Goal: Task Accomplishment & Management: Manage account settings

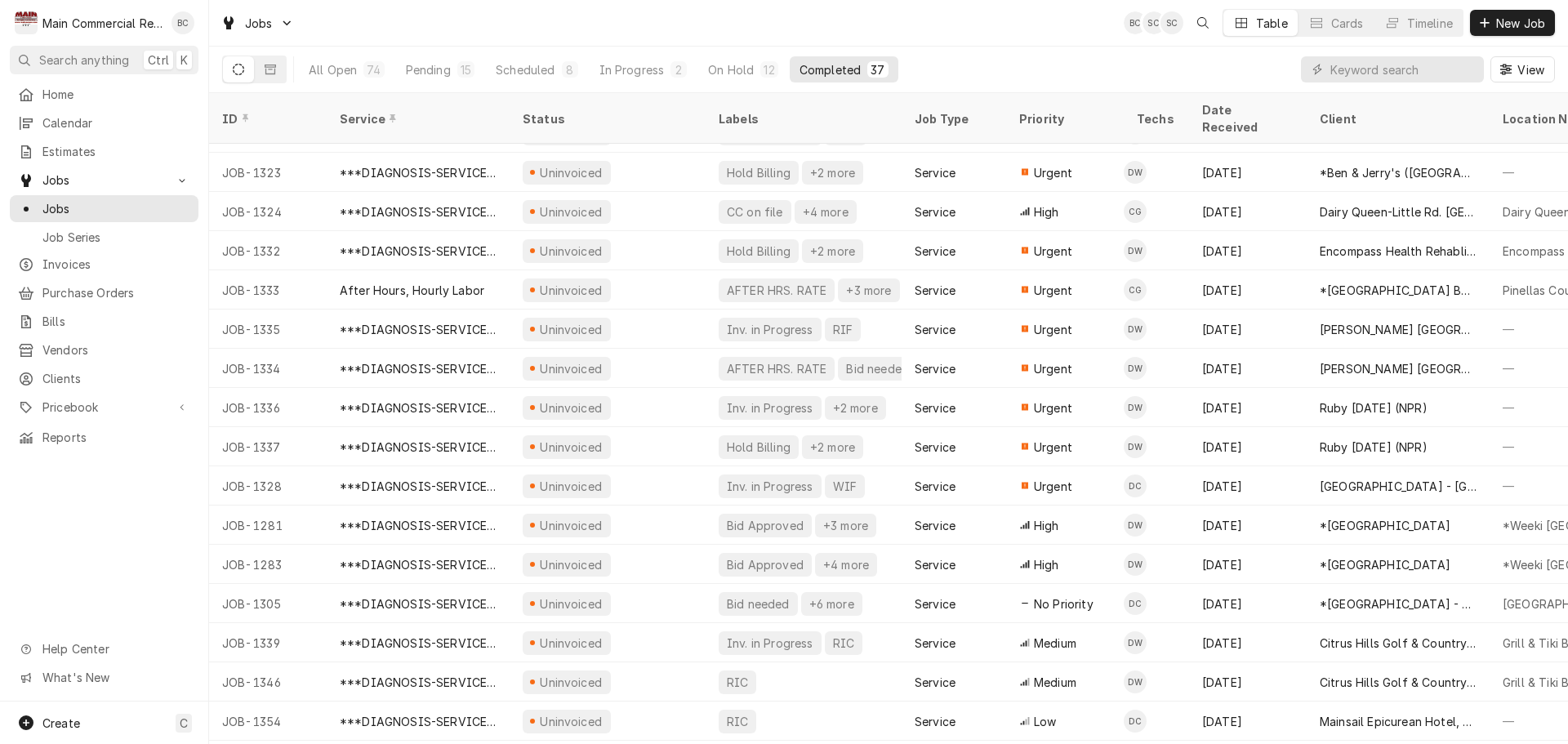
scroll to position [842, 0]
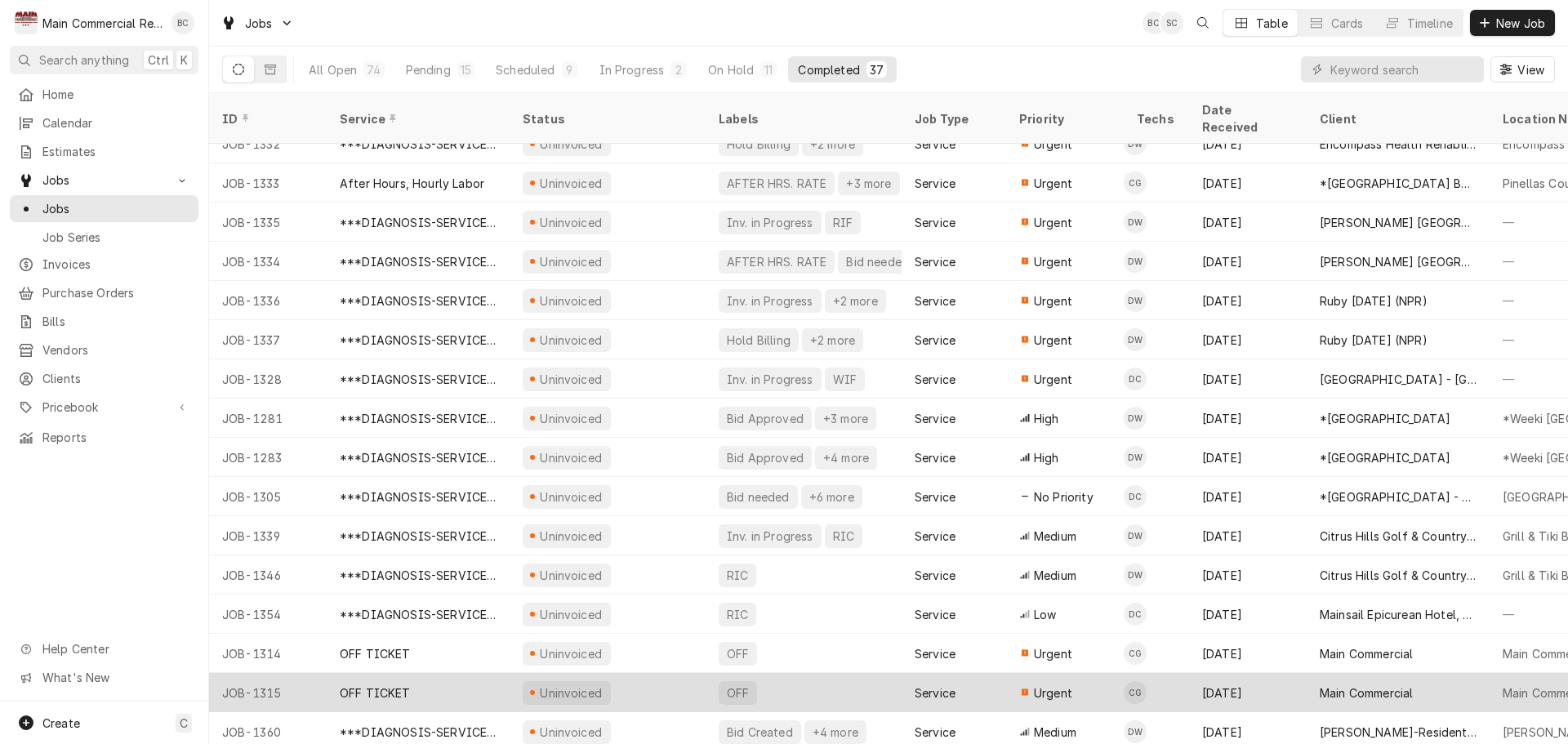
click at [396, 685] on div "OFF TICKET" at bounding box center [375, 693] width 71 height 17
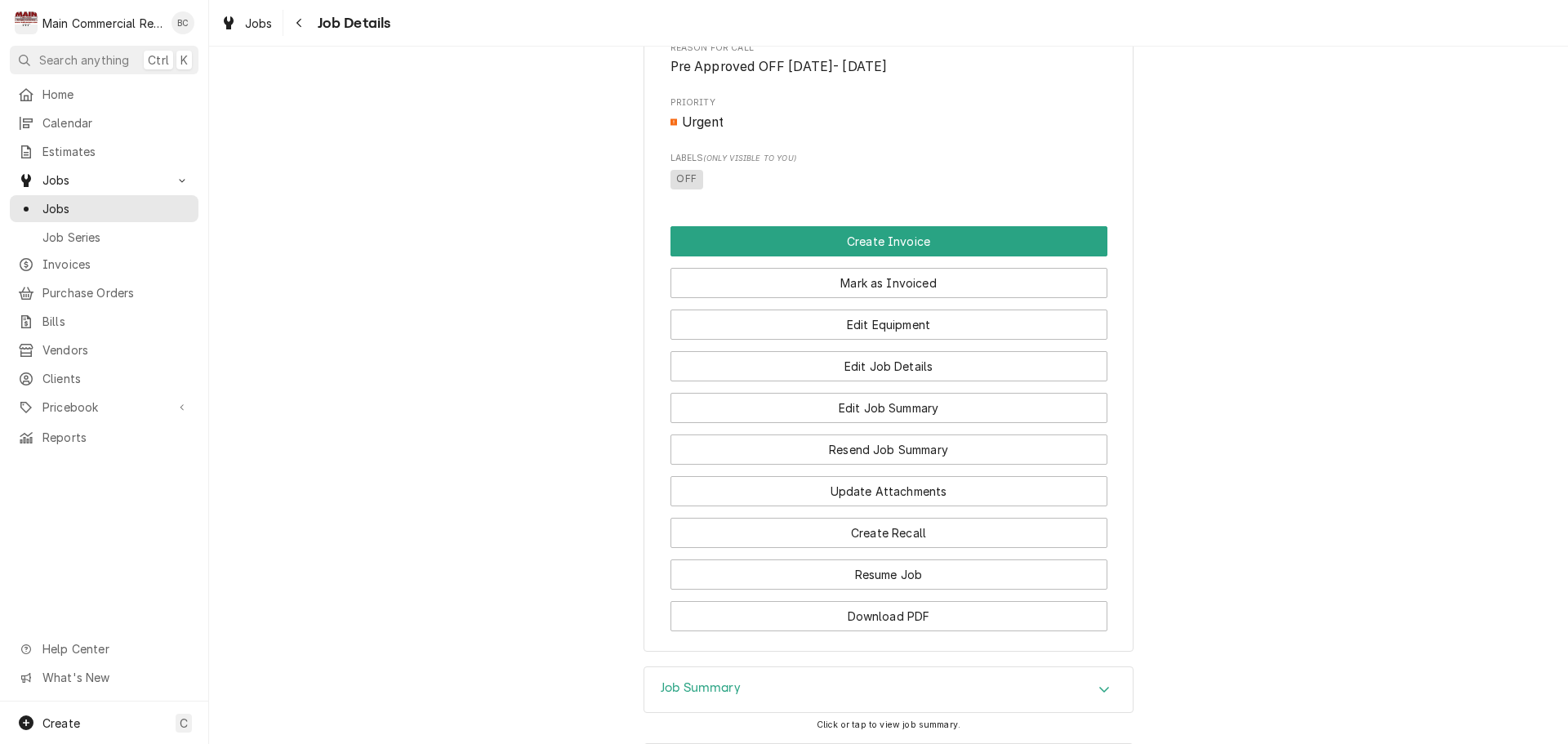
scroll to position [816, 0]
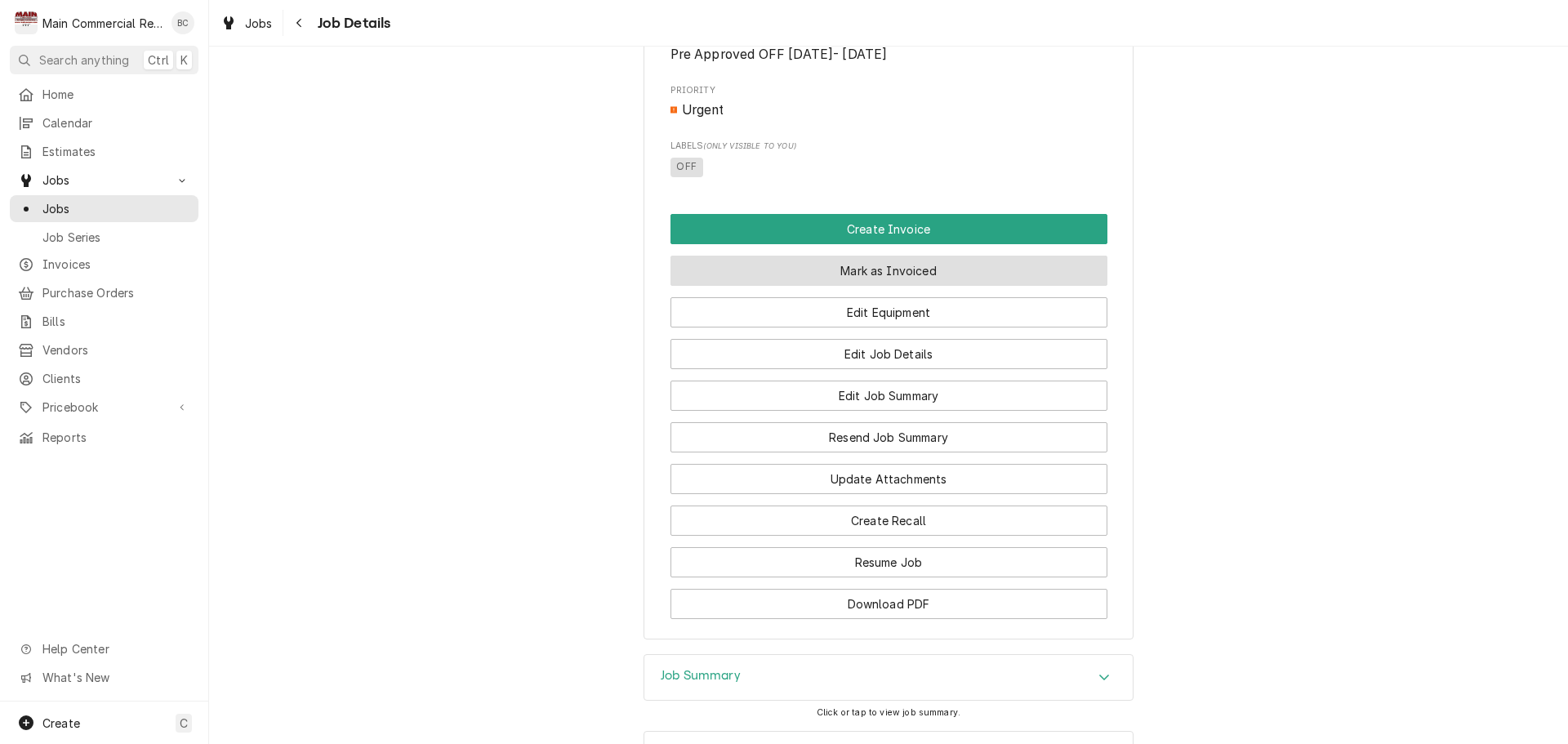
click at [832, 286] on button "Mark as Invoiced" at bounding box center [888, 270] width 437 height 30
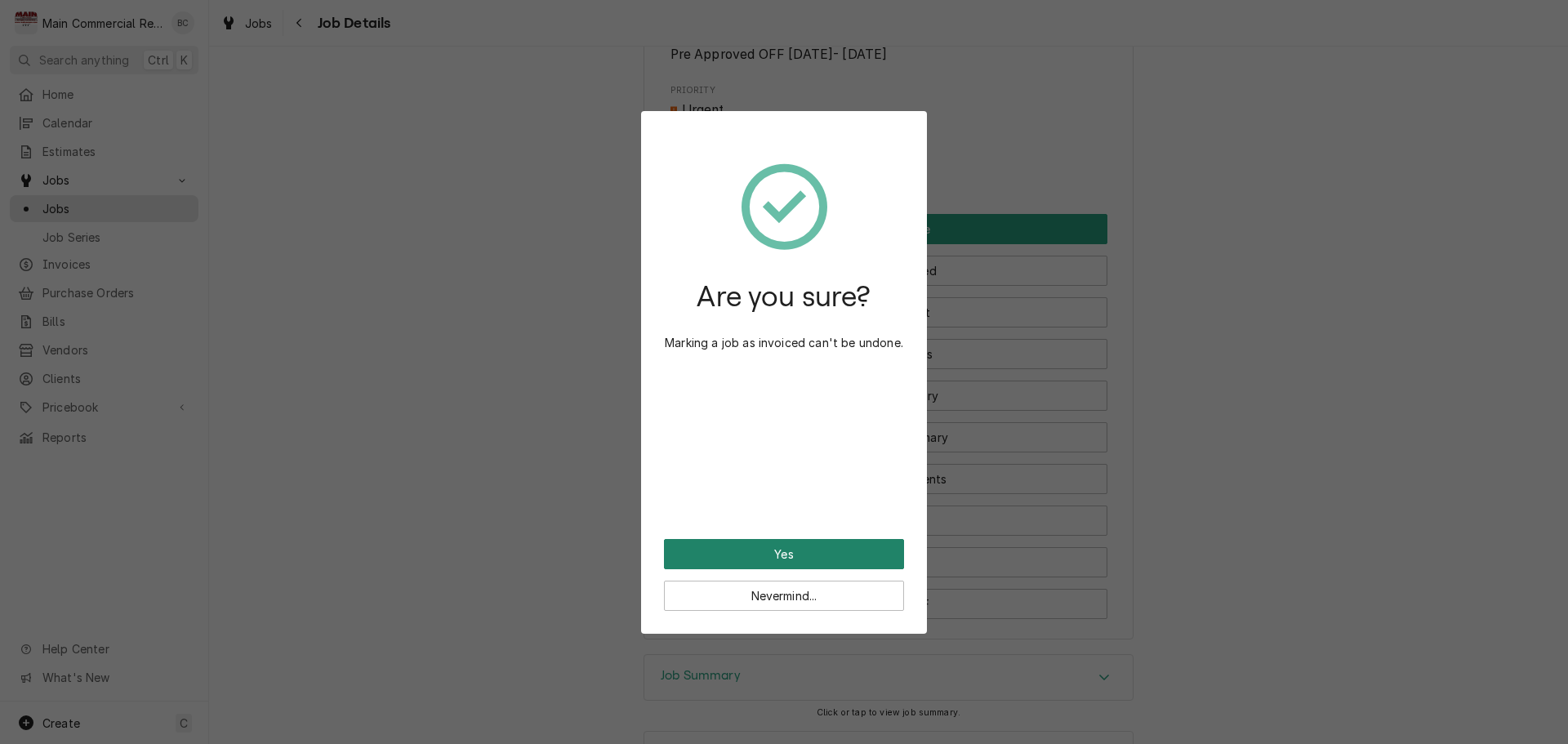
click at [848, 557] on button "Yes" at bounding box center [784, 554] width 240 height 30
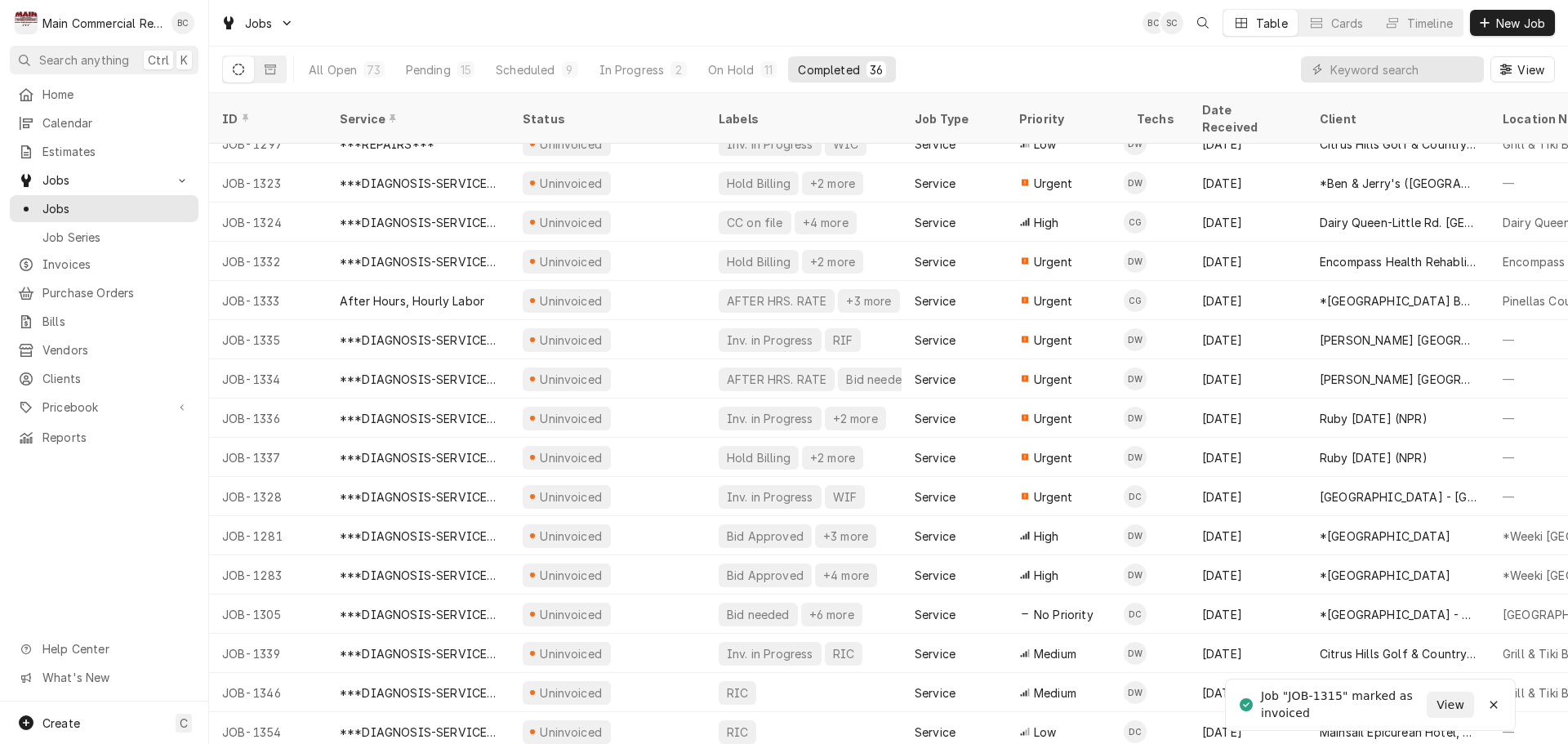
scroll to position [803, 0]
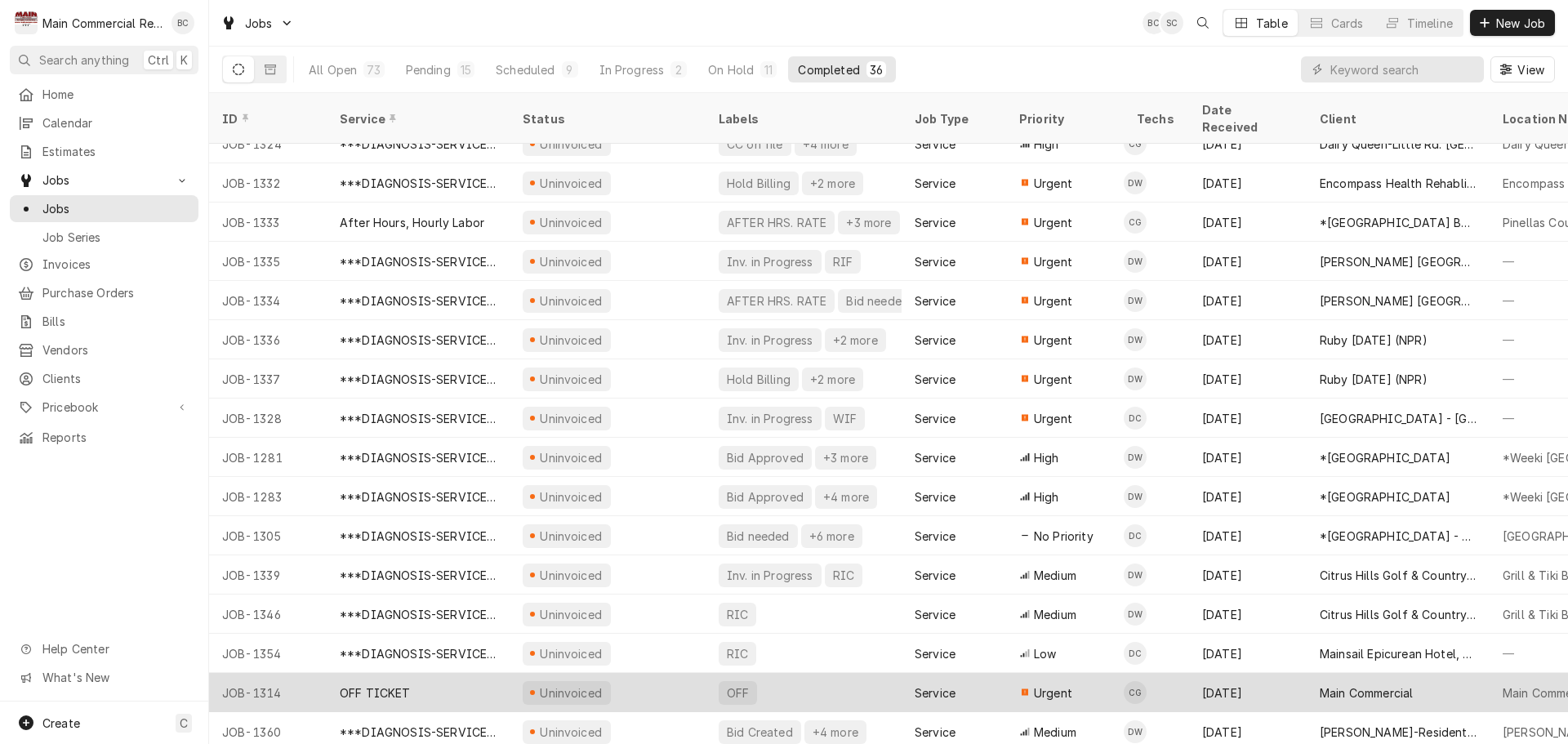
click at [386, 685] on div "OFF TICKET" at bounding box center [375, 693] width 71 height 17
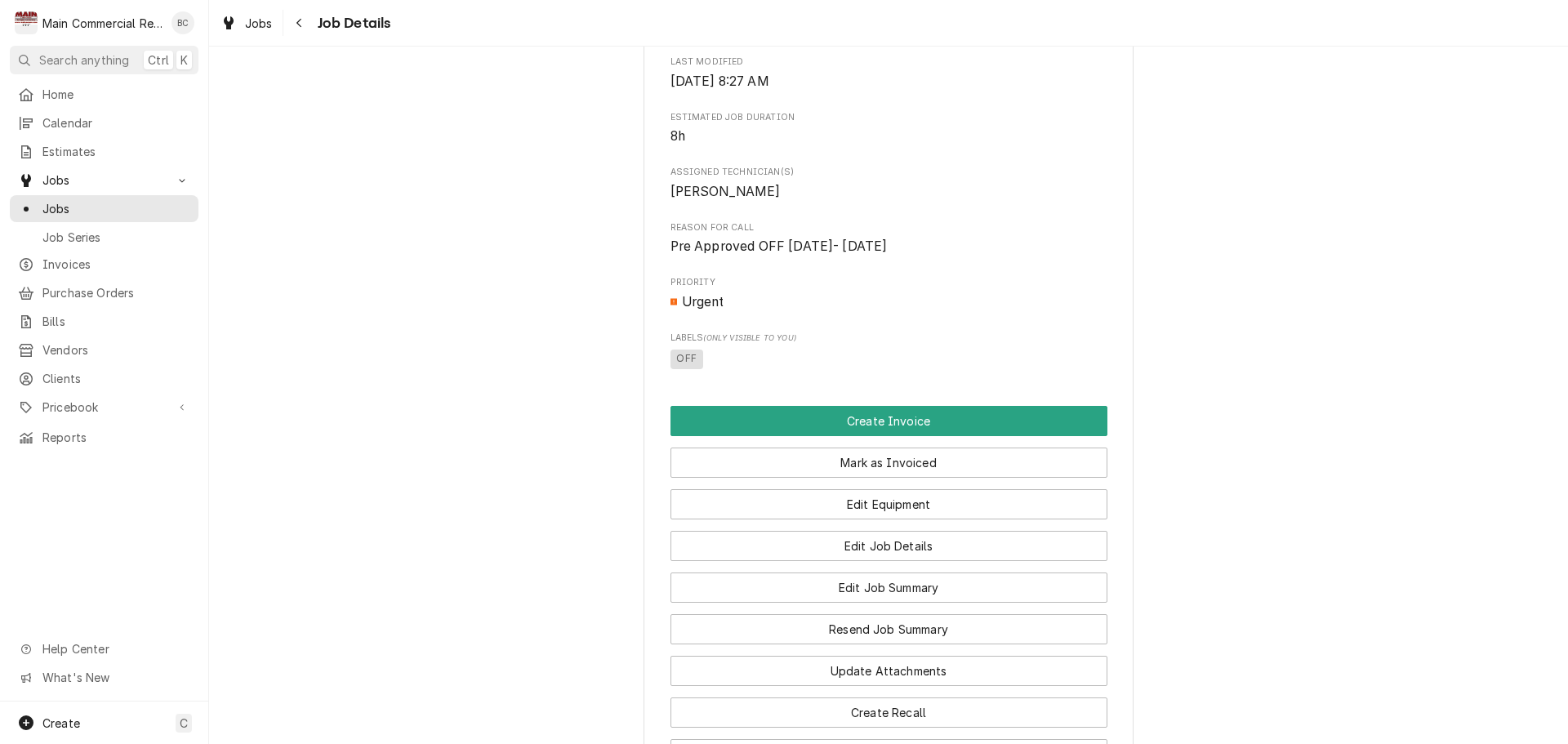
scroll to position [654, 0]
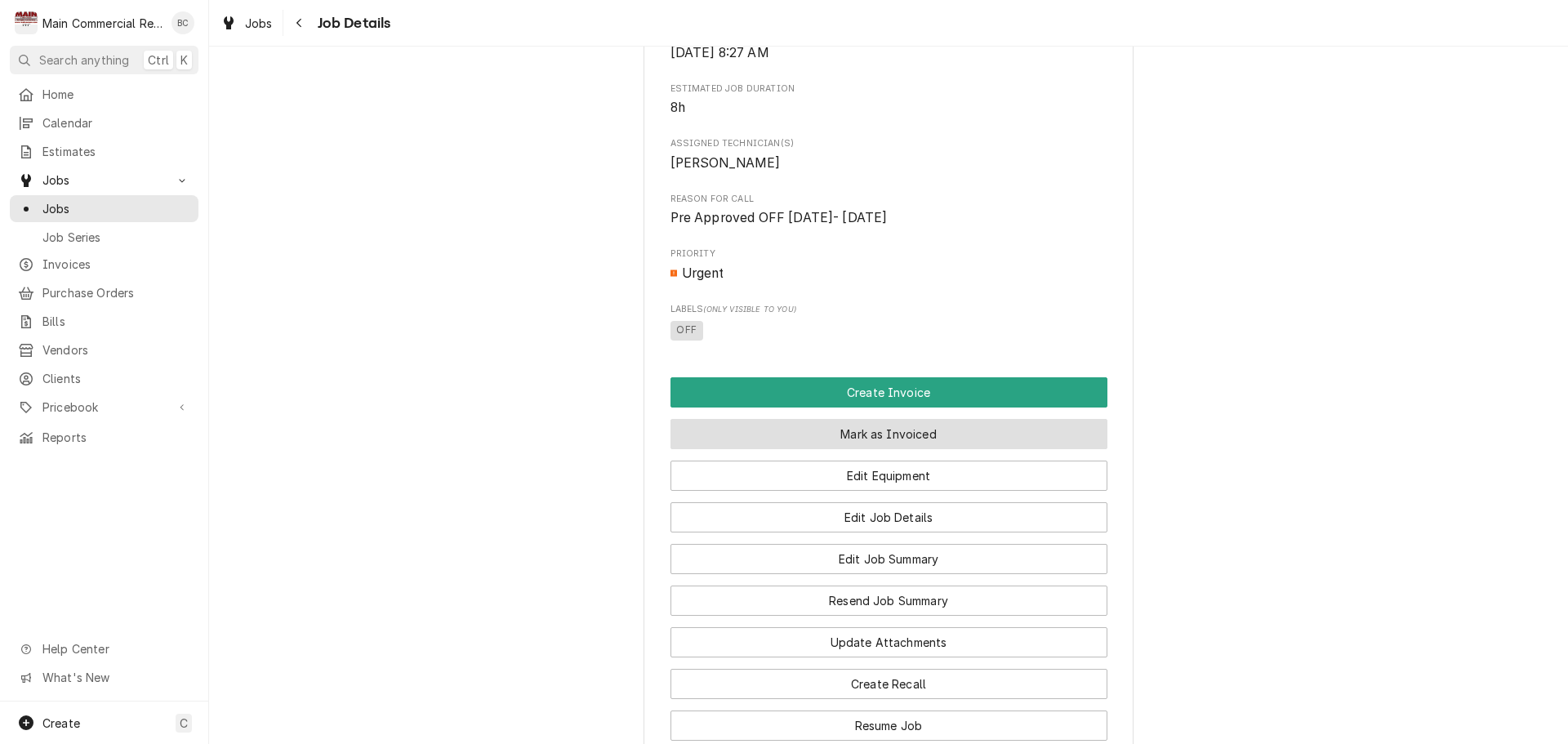
click at [838, 449] on button "Mark as Invoiced" at bounding box center [888, 433] width 437 height 30
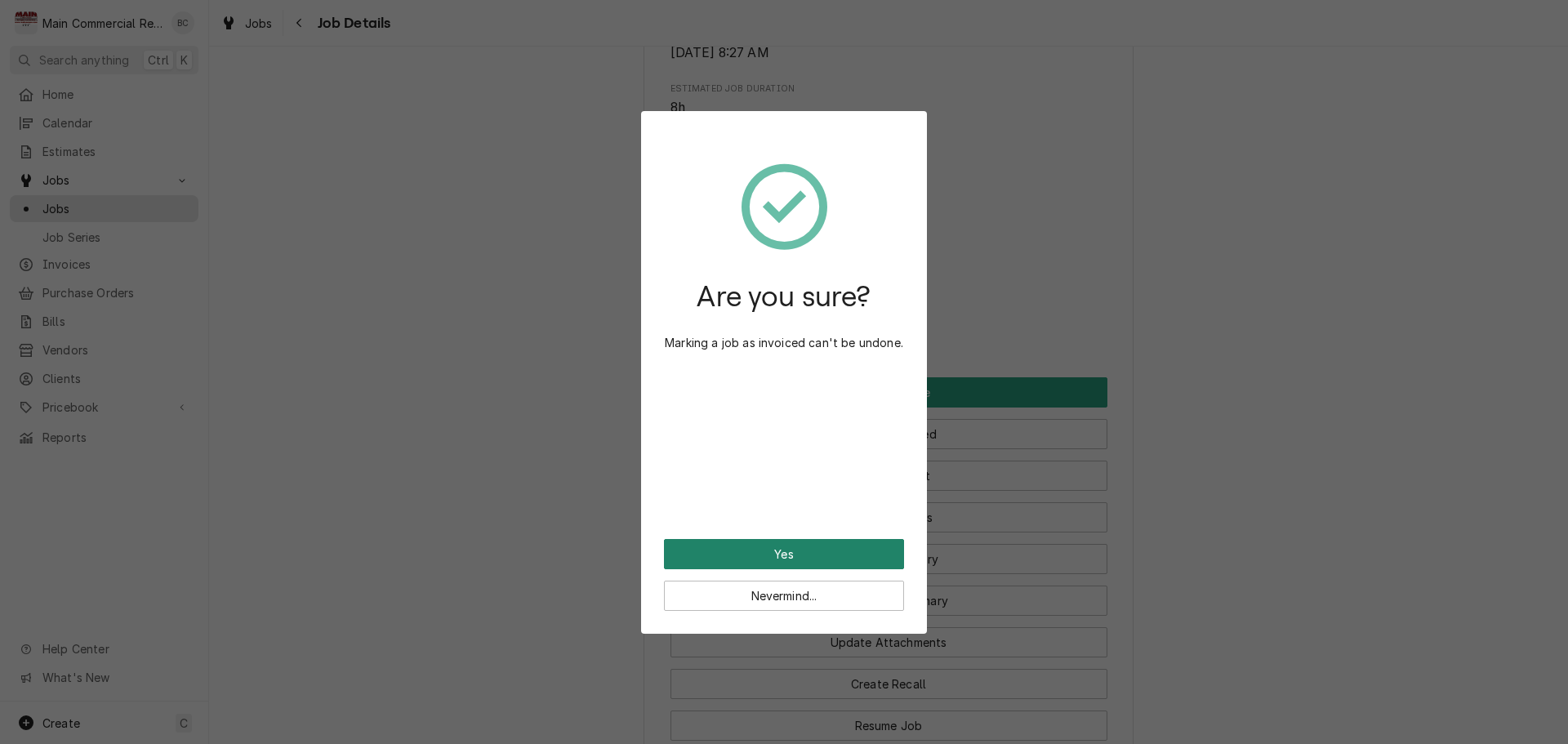
click at [826, 555] on button "Yes" at bounding box center [784, 554] width 240 height 30
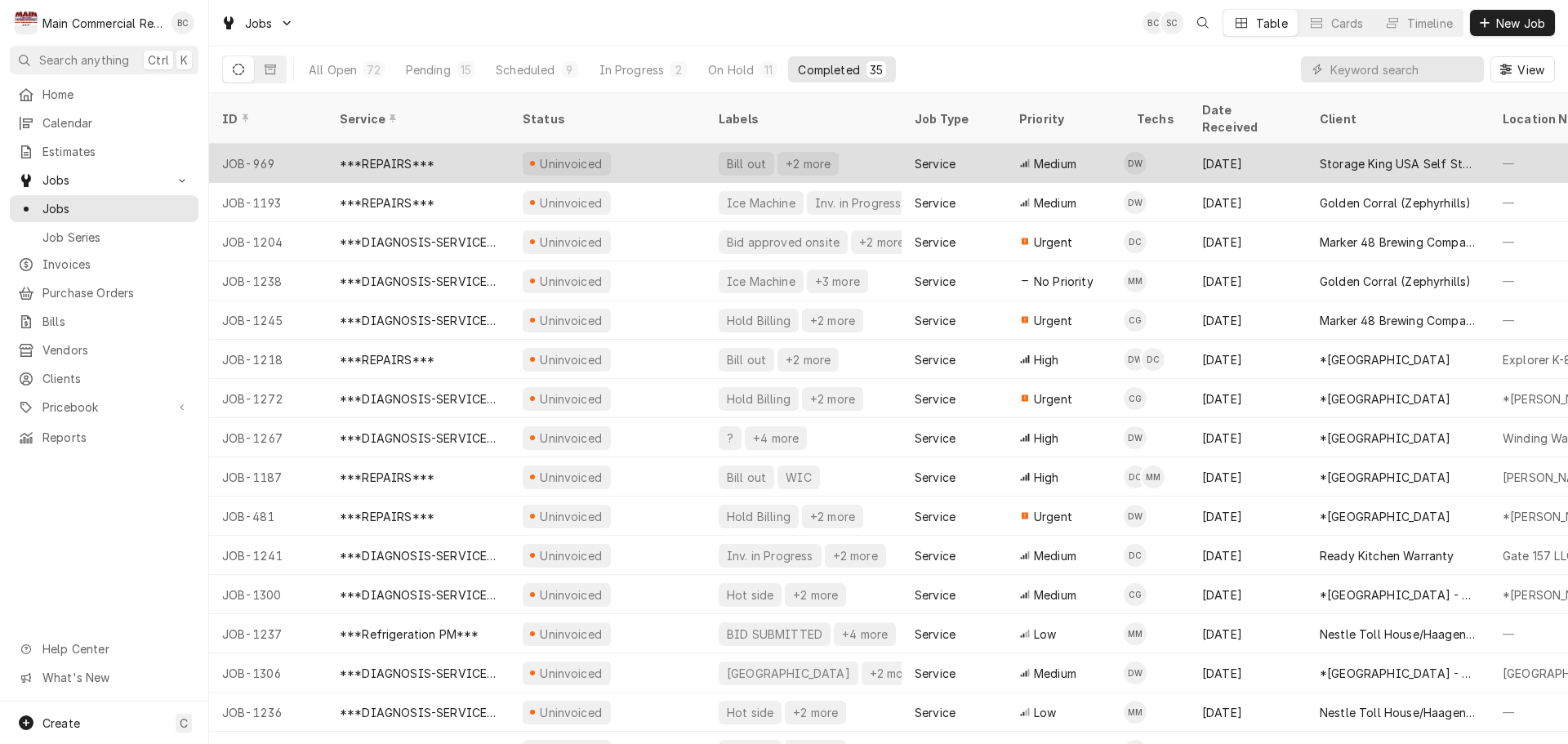
click at [749, 152] on div "Bill out" at bounding box center [746, 163] width 55 height 23
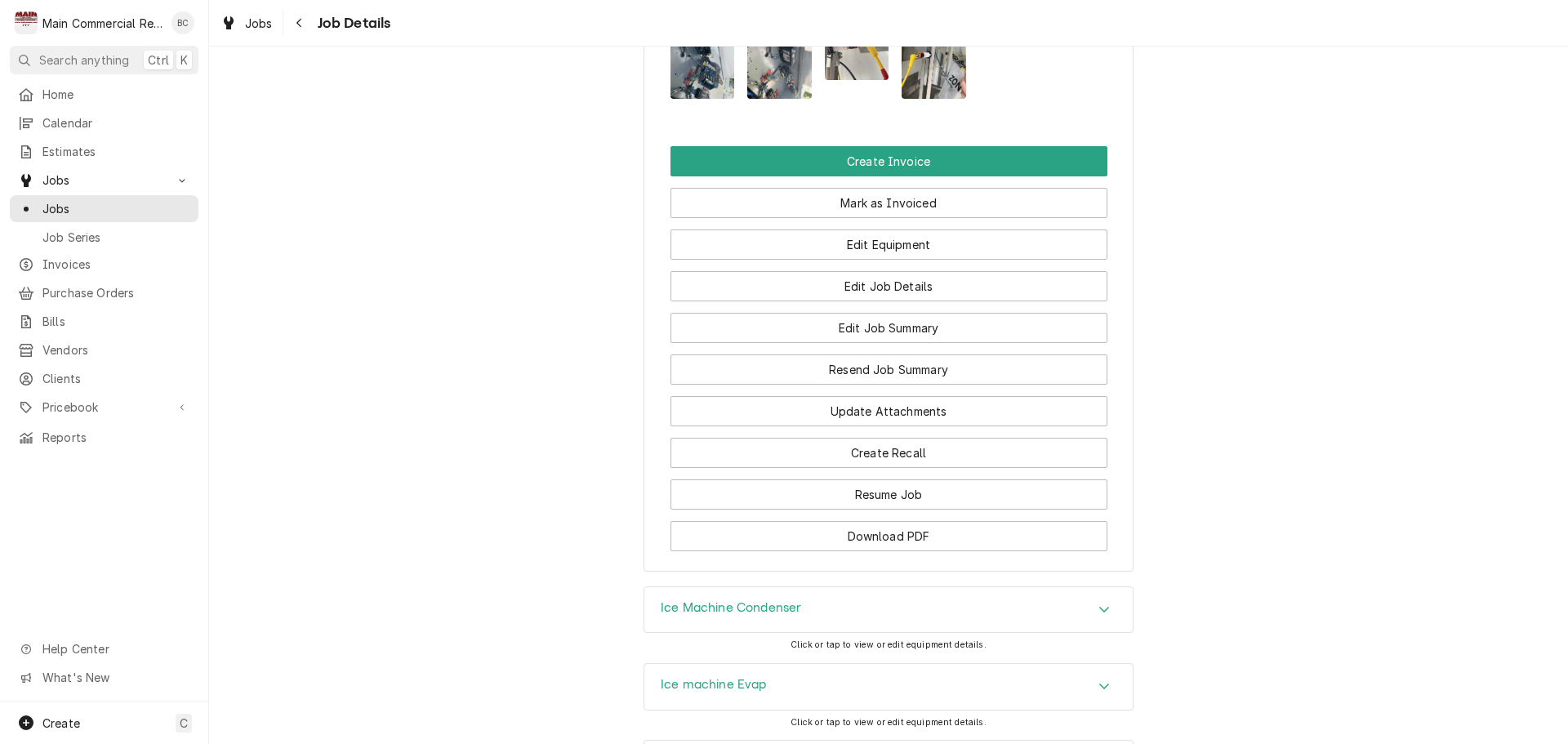
scroll to position [1942, 0]
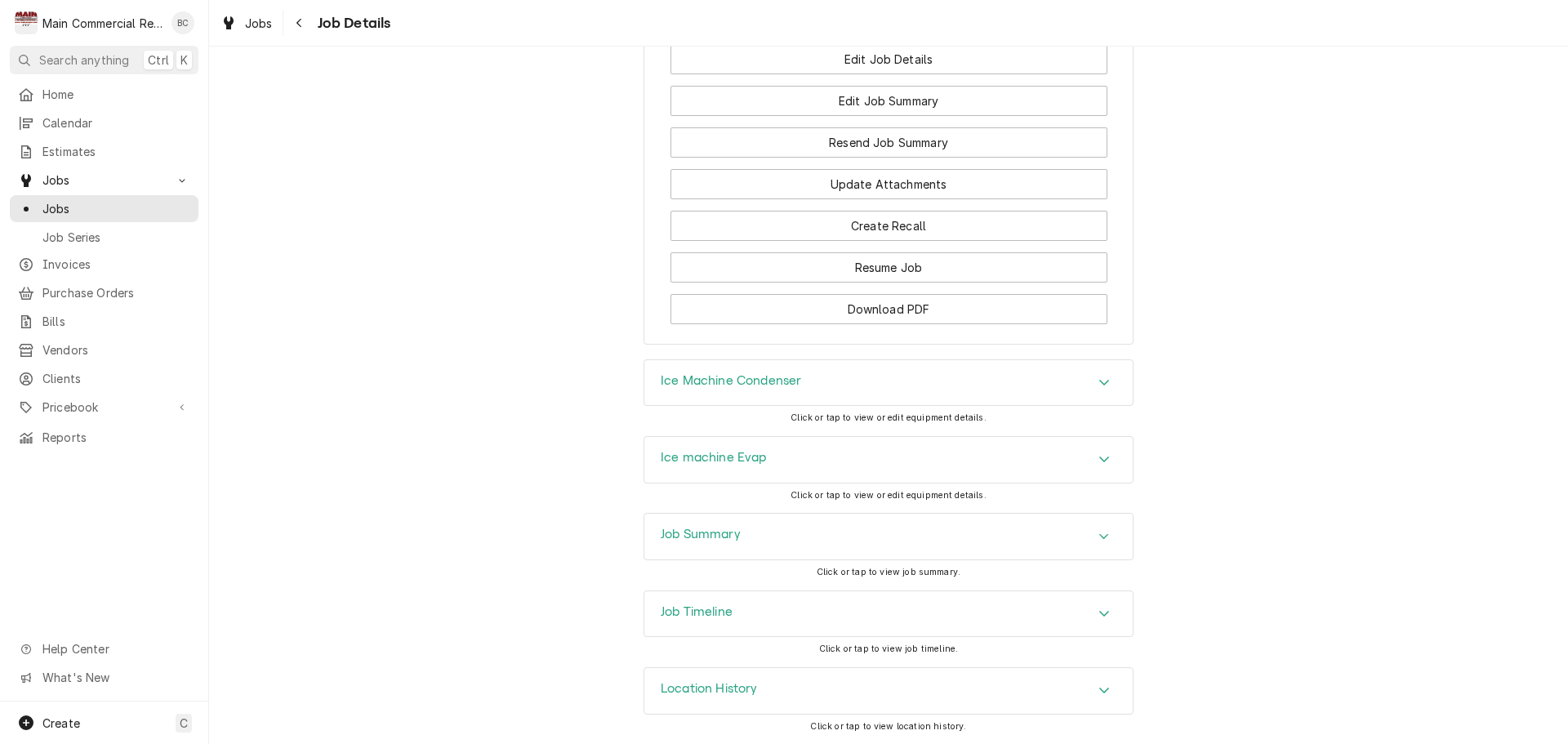
click at [696, 533] on h3 "Job Summary" at bounding box center [700, 535] width 80 height 16
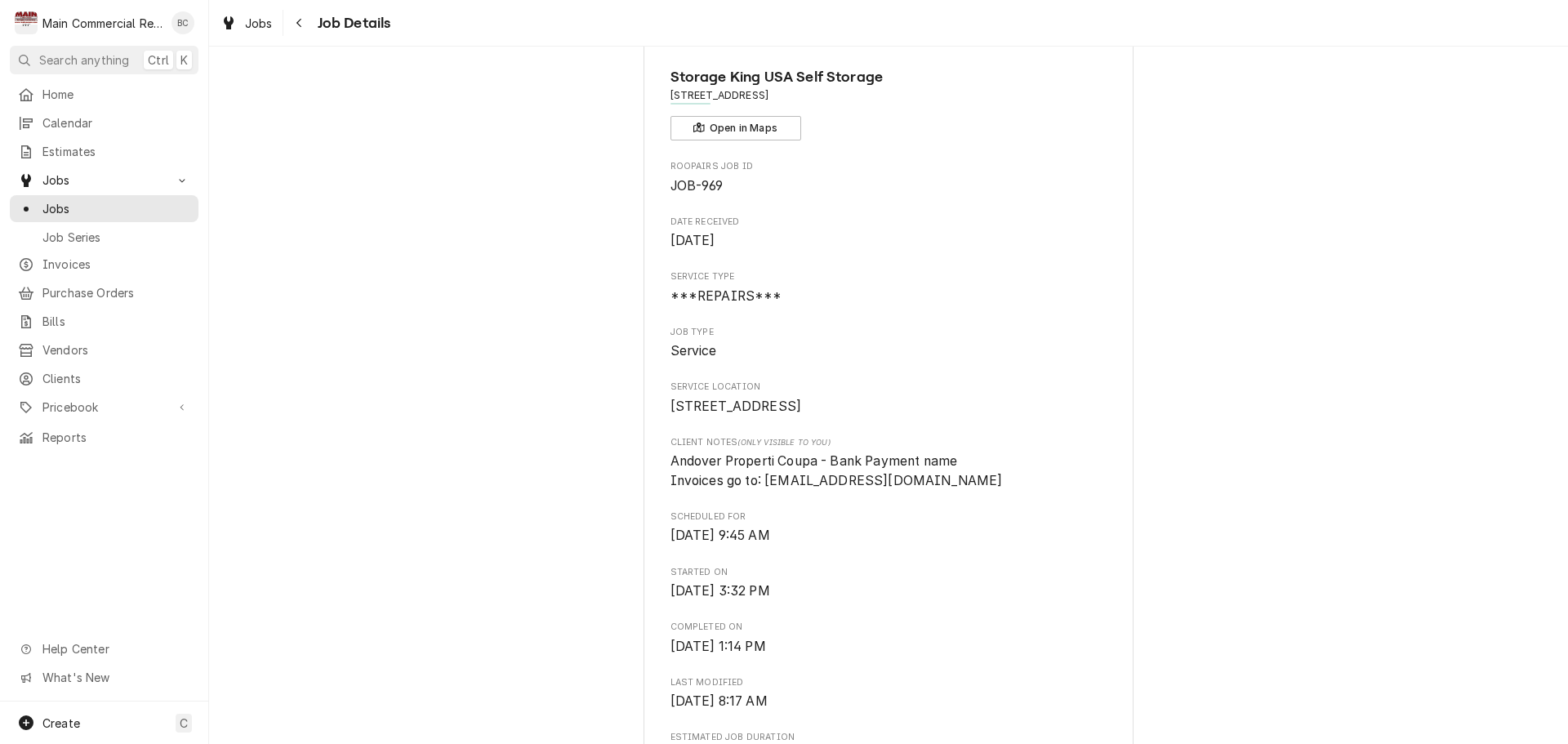
scroll to position [0, 0]
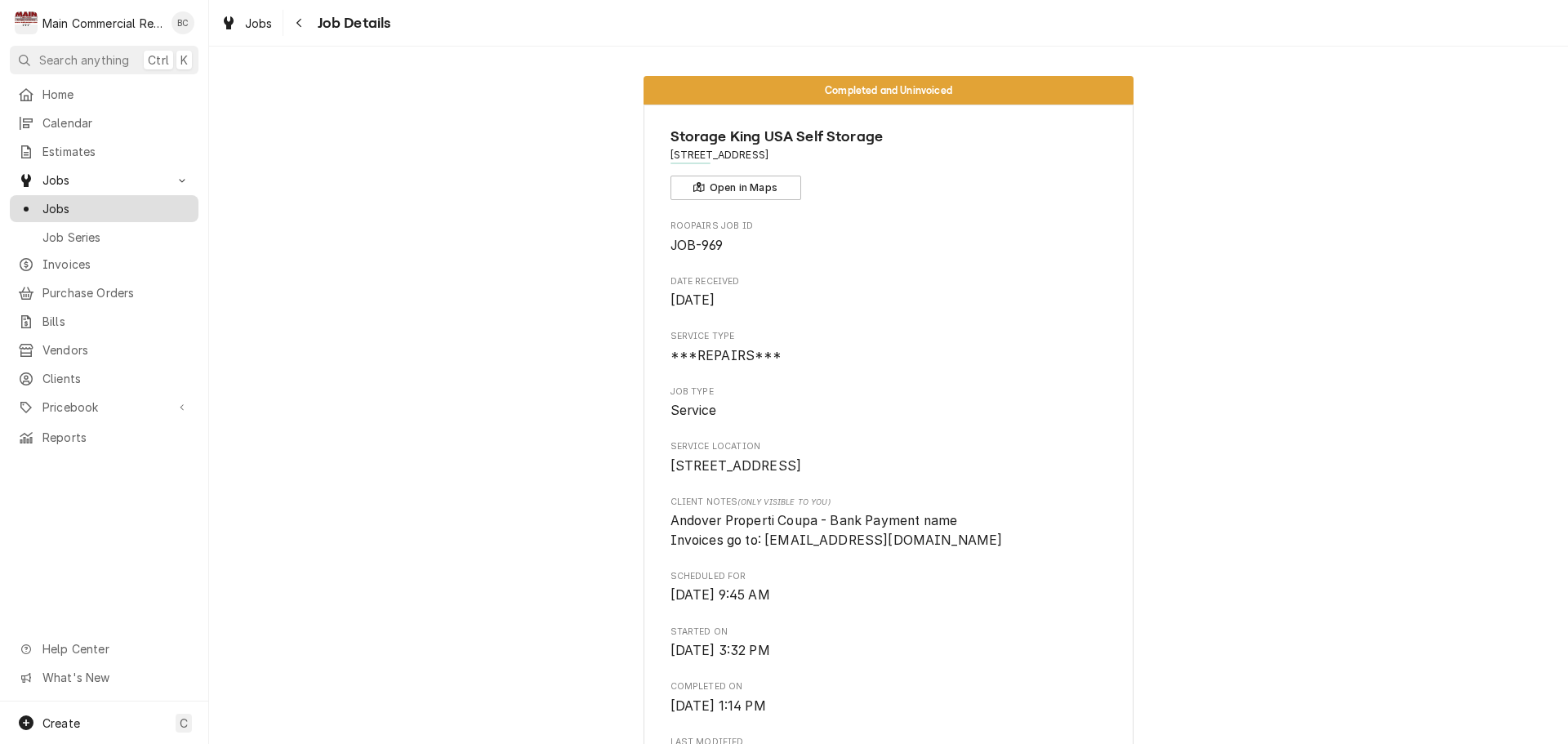
click at [60, 202] on span "Jobs" at bounding box center [116, 208] width 148 height 17
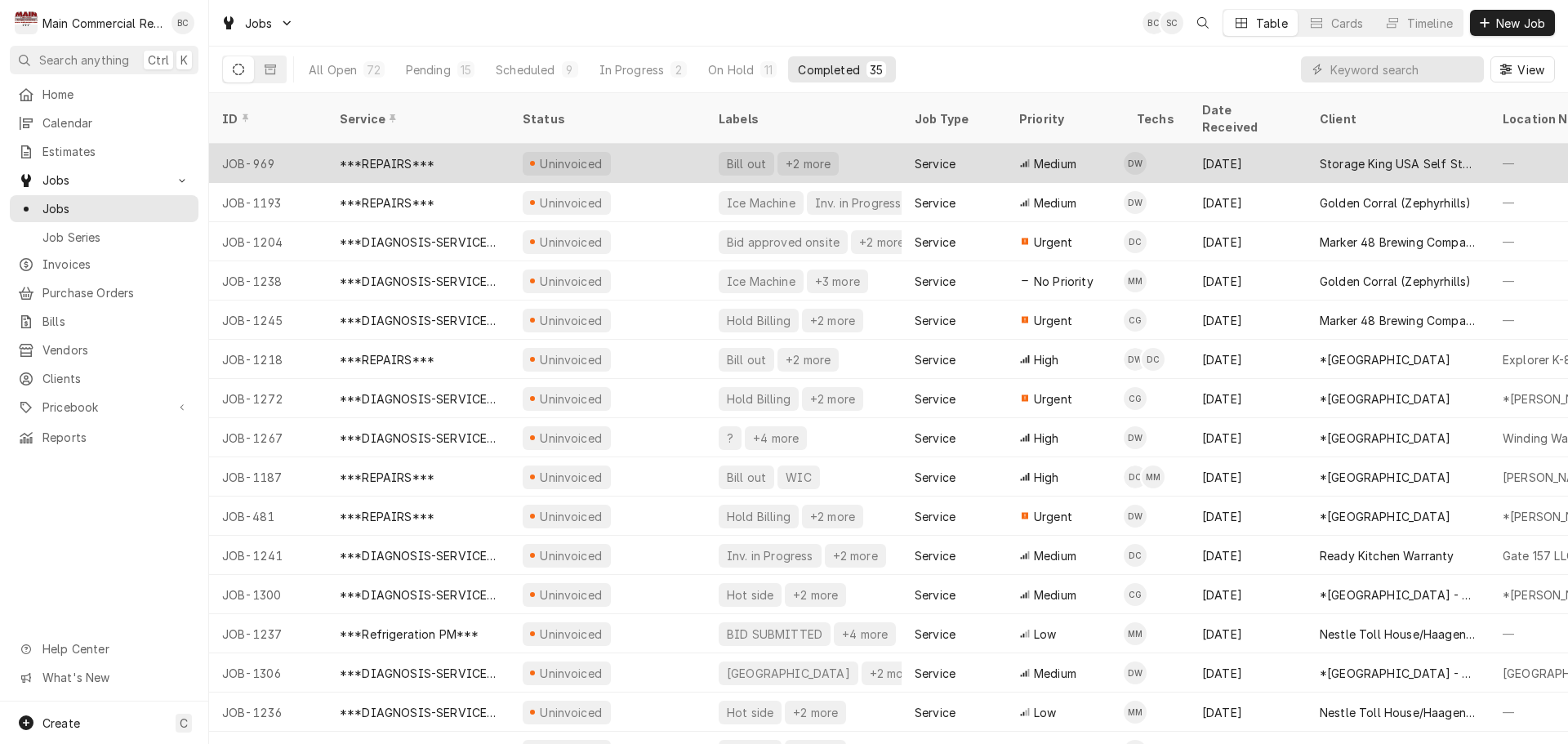
click at [386, 144] on div "***REPAIRS***" at bounding box center [418, 164] width 183 height 40
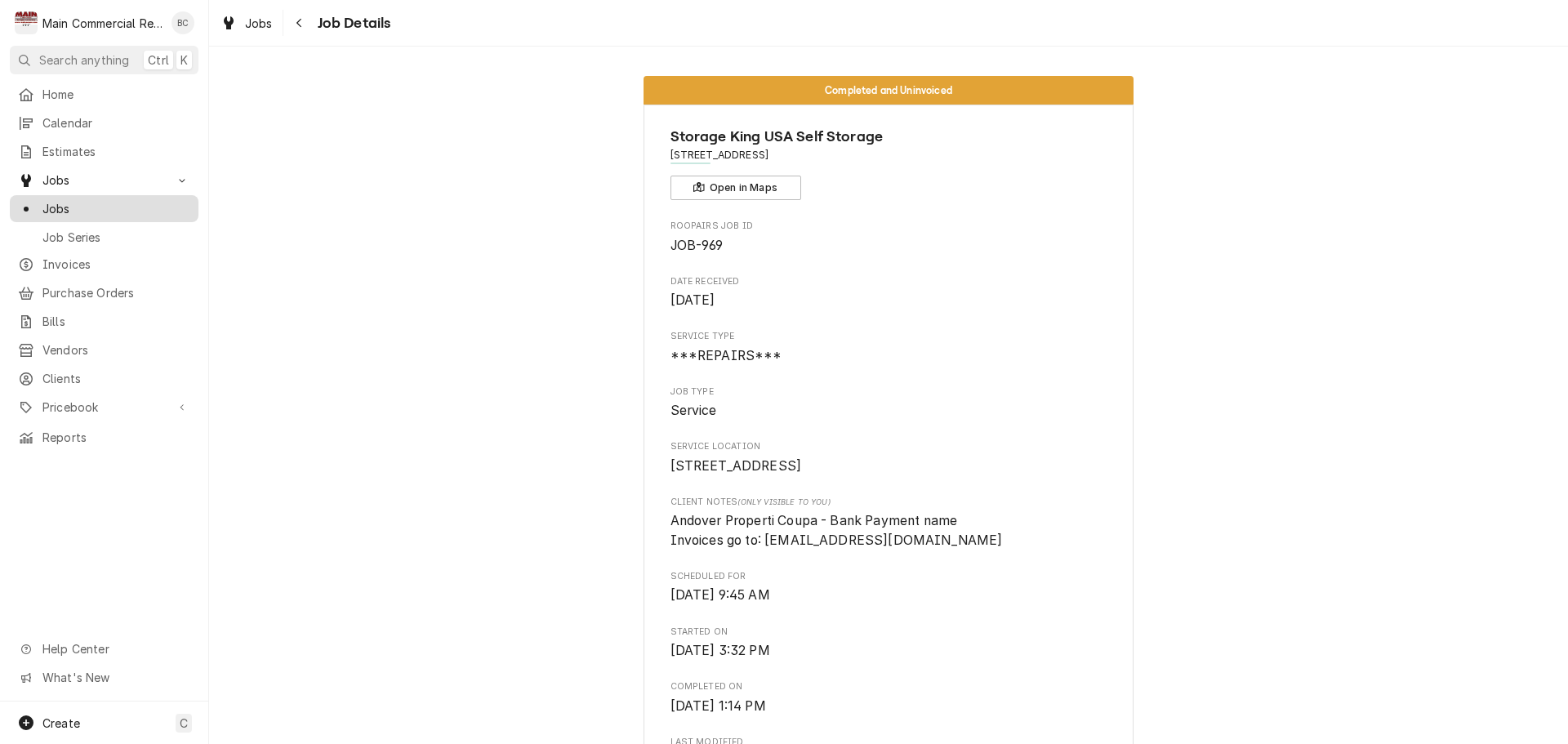
click at [68, 211] on div "Jobs" at bounding box center [103, 208] width 182 height 21
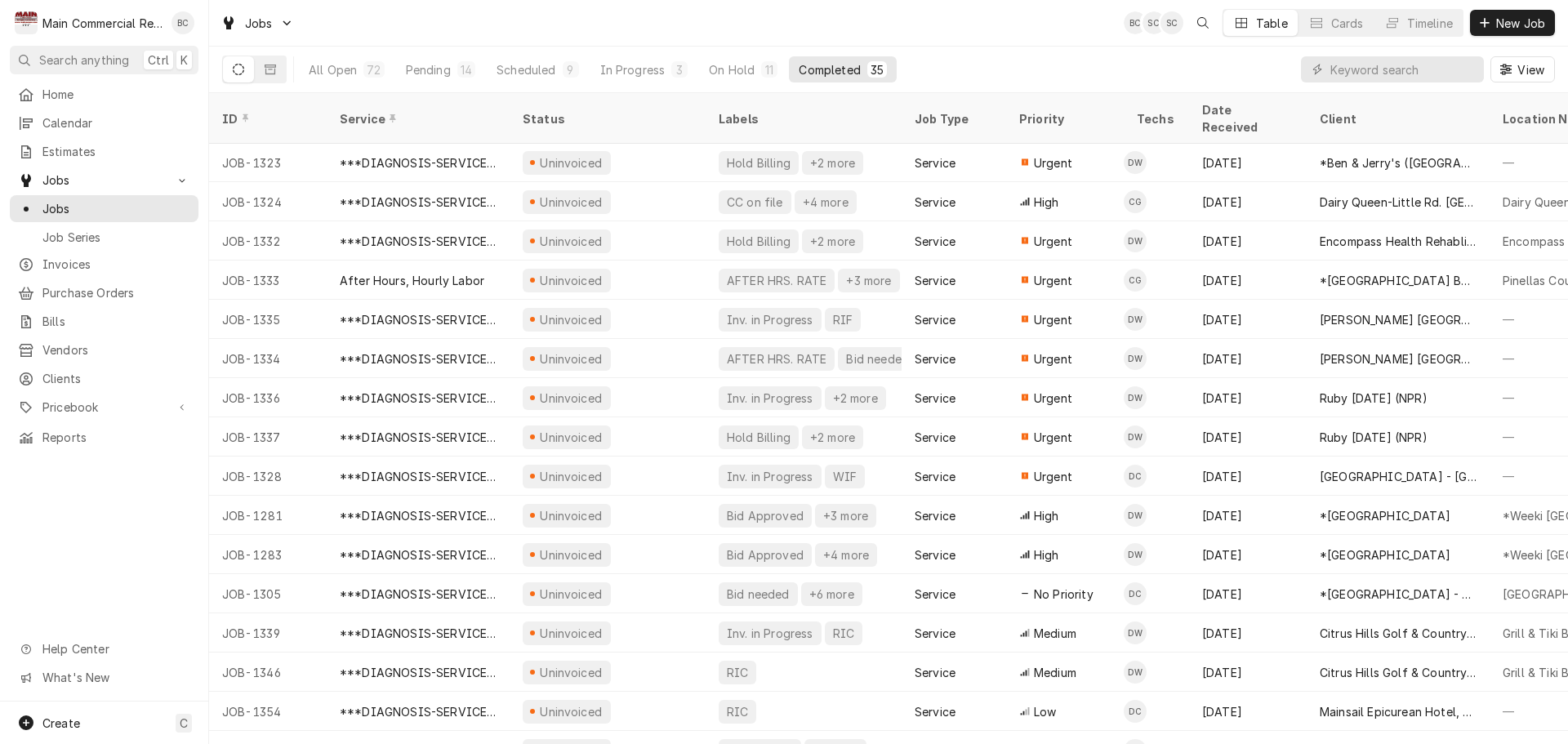
scroll to position [764, 0]
